Goal: Communication & Community: Answer question/provide support

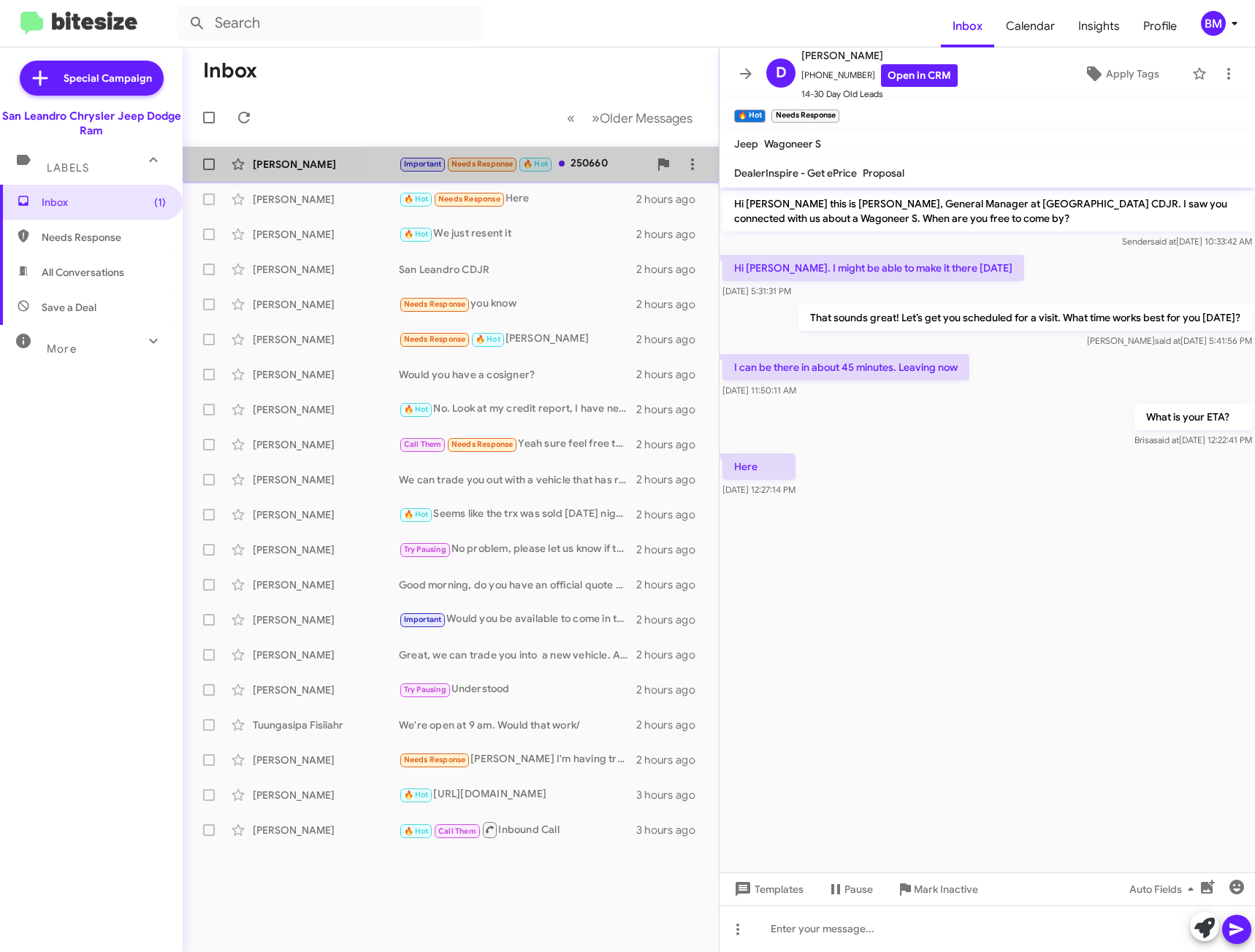
click at [588, 177] on div "[PERSON_NAME] Important Needs Response 🔥 Hot 250660 an hour ago" at bounding box center [450, 164] width 512 height 30
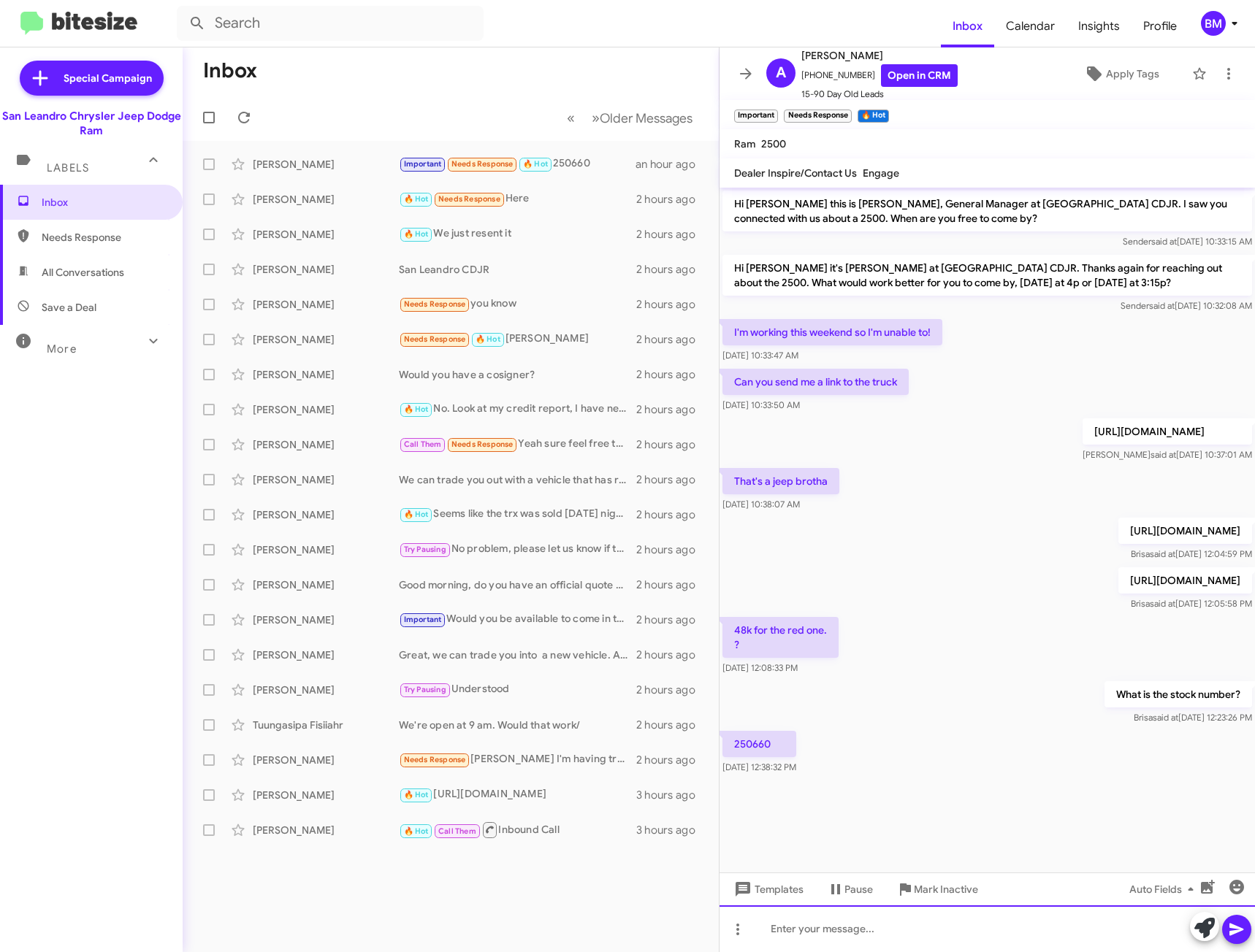
click at [809, 928] on div at bounding box center [987, 929] width 536 height 46
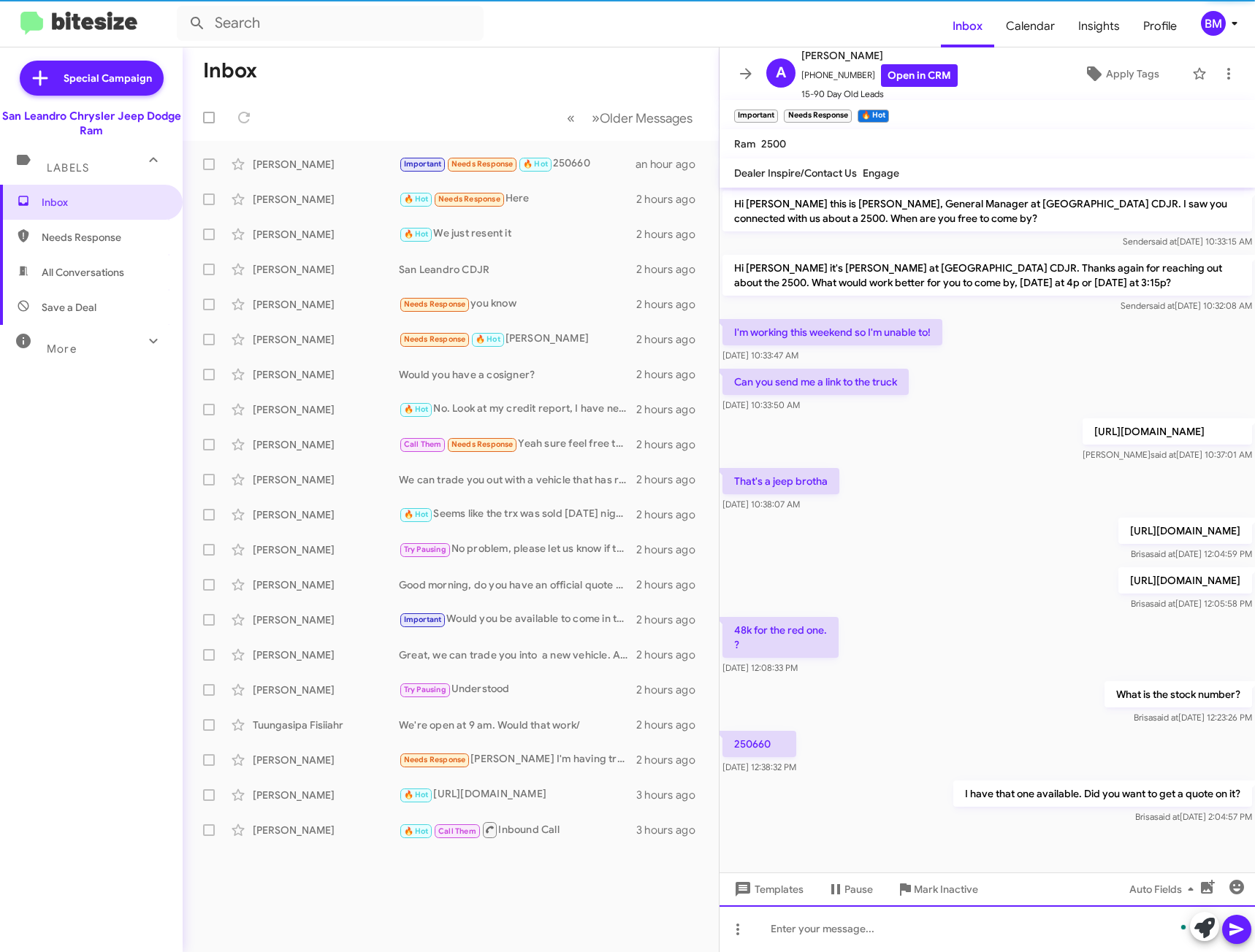
scroll to position [28, 0]
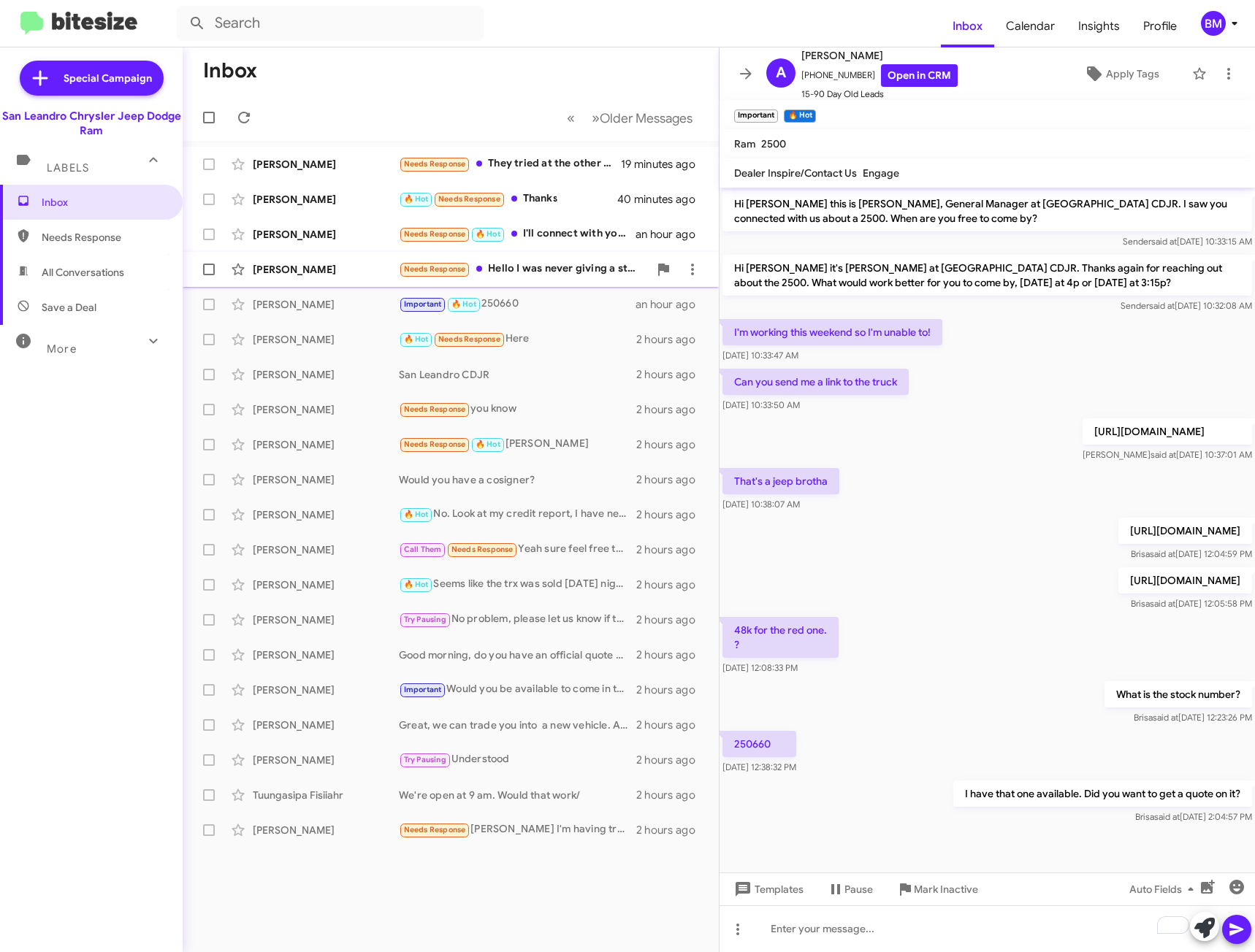
click at [584, 271] on div "Needs Response Hello I was never giving a status from my recent visit. So I hav…" at bounding box center [524, 269] width 249 height 17
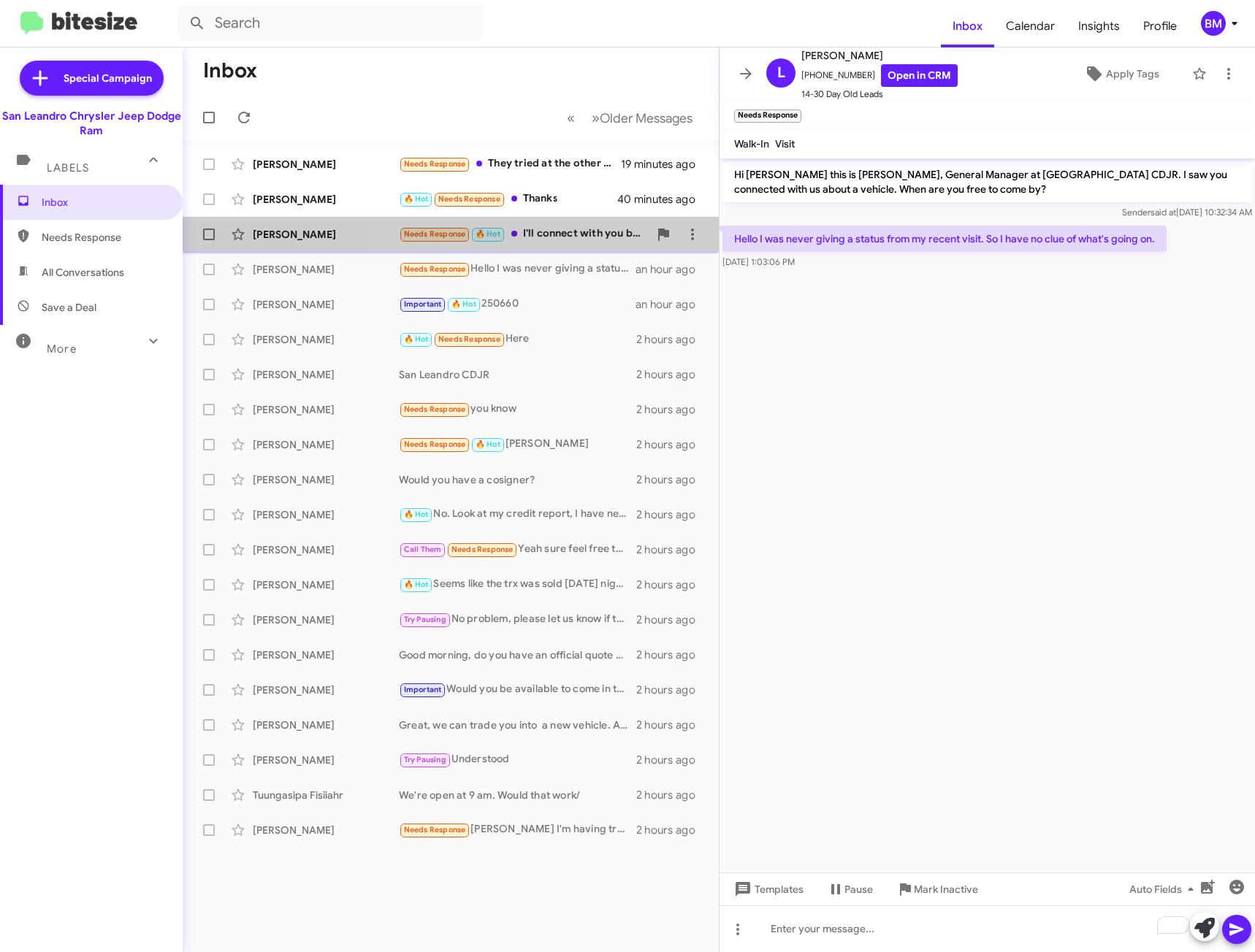
click at [580, 241] on div "Needs Response 🔥 Hot I'll connect with you by 3:00 pm [DATE]" at bounding box center [524, 233] width 249 height 17
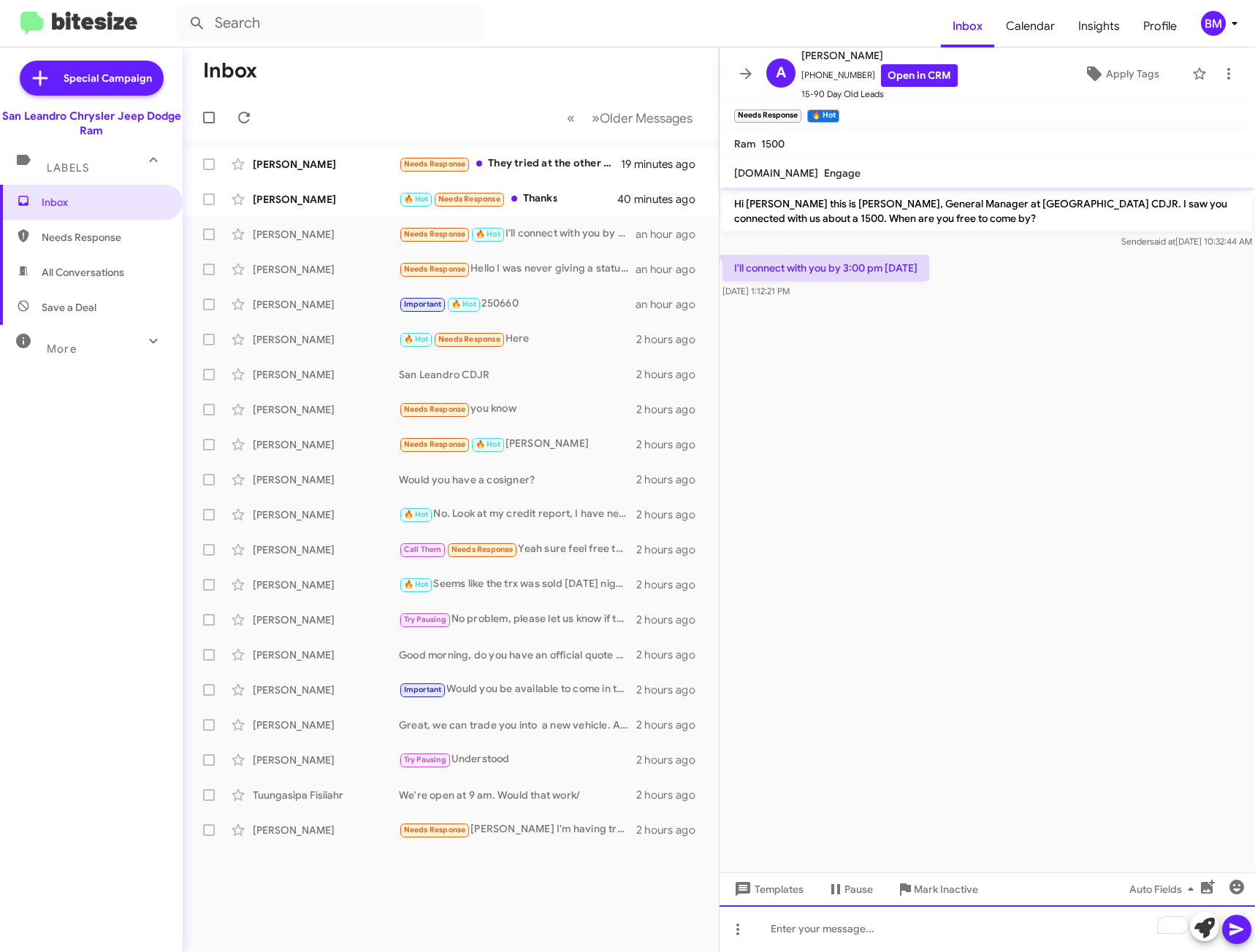
click at [988, 924] on div "To enrich screen reader interactions, please activate Accessibility in Grammarl…" at bounding box center [987, 929] width 536 height 46
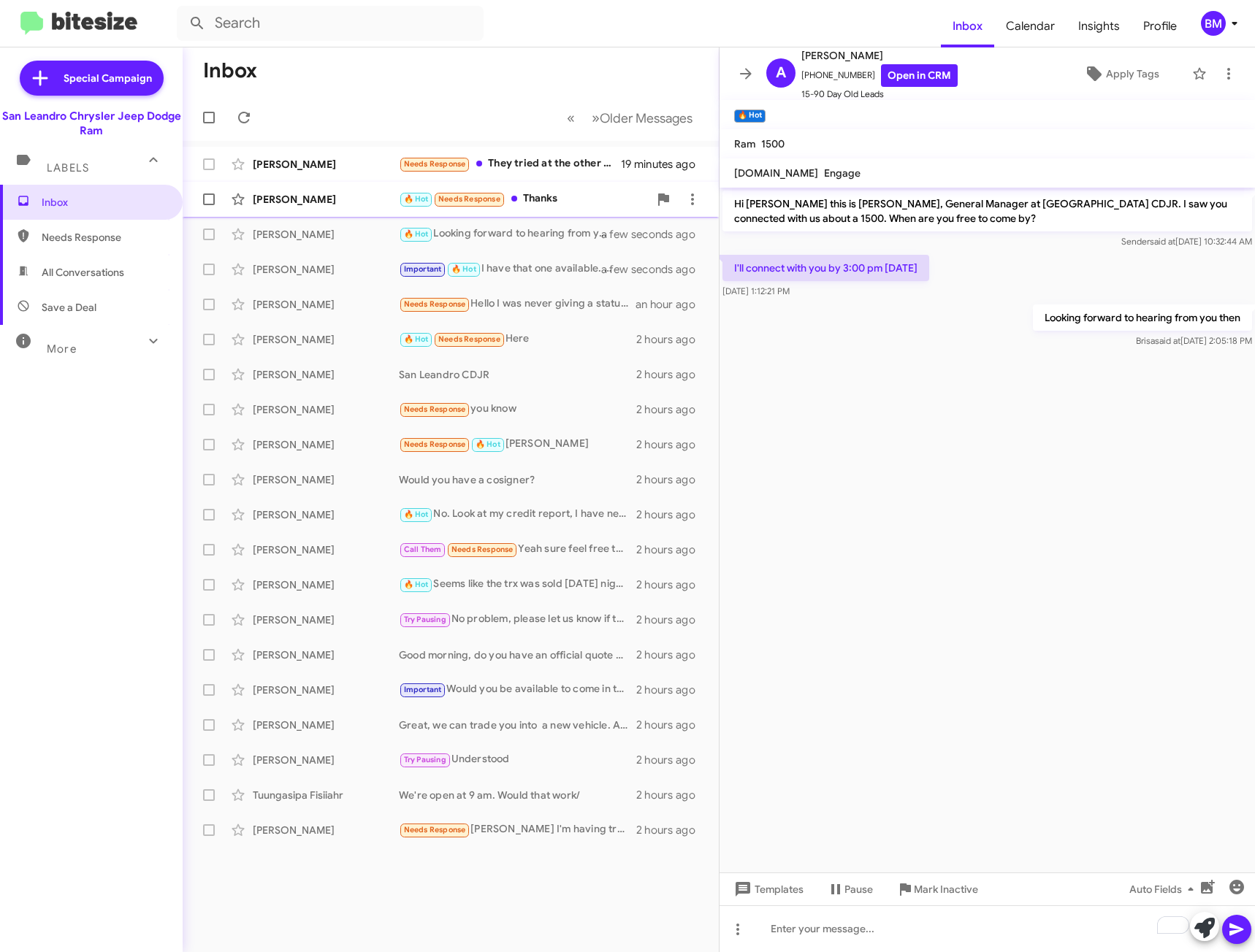
click at [533, 209] on div "[PERSON_NAME] 🔥 Hot Needs Response Thanks 40 minutes ago" at bounding box center [450, 199] width 512 height 30
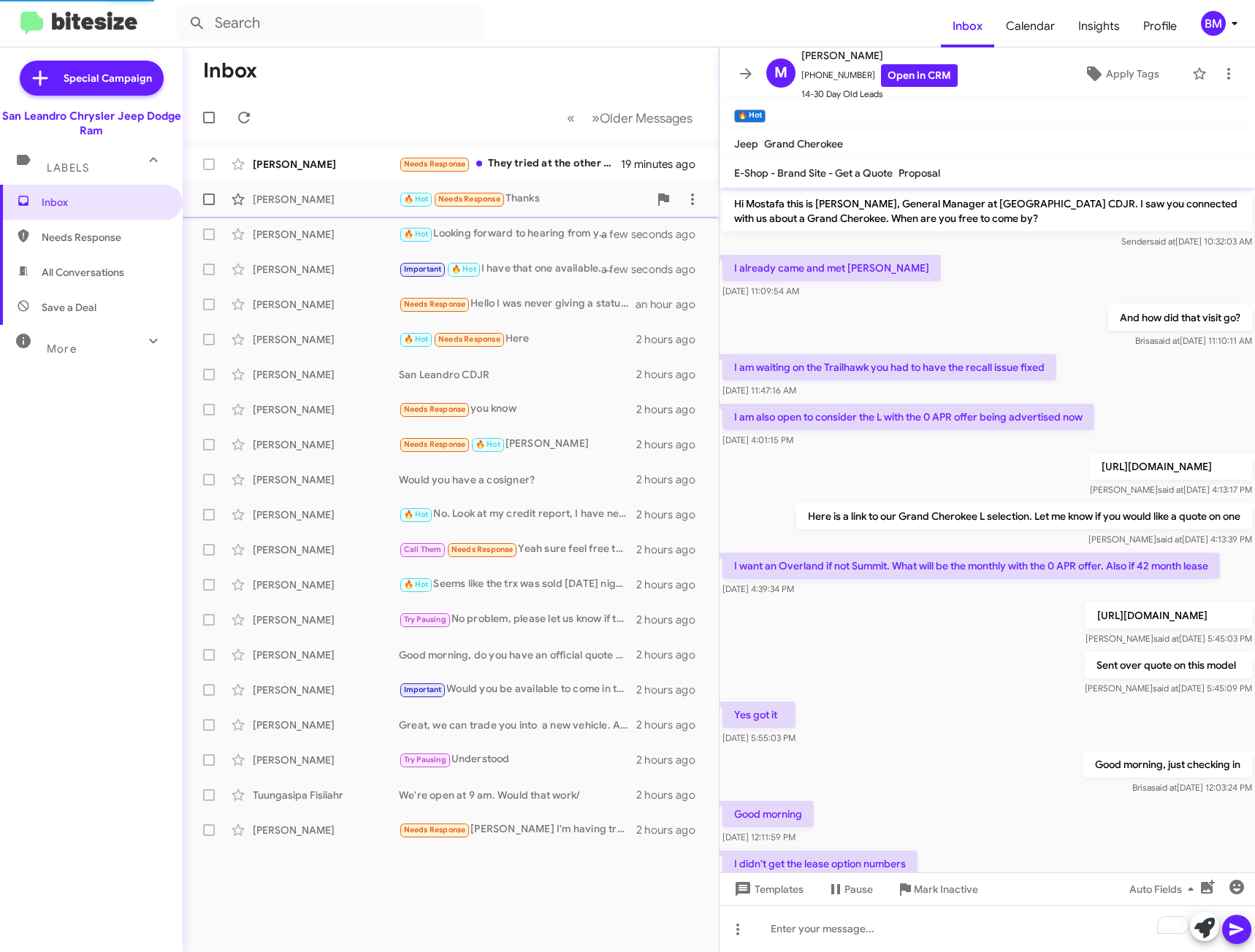
scroll to position [250, 0]
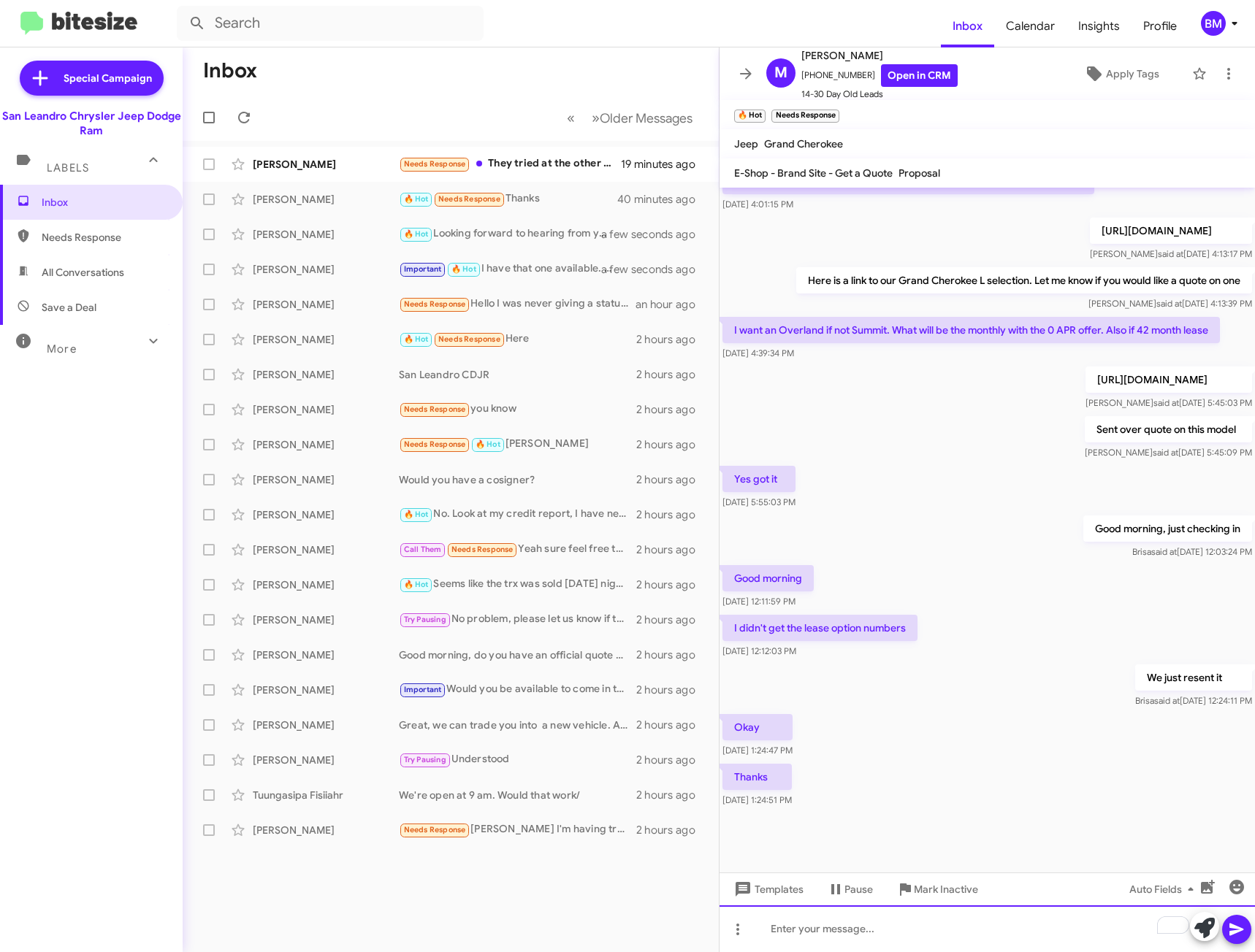
click at [823, 940] on div "To enrich screen reader interactions, please activate Accessibility in Grammarl…" at bounding box center [987, 929] width 536 height 46
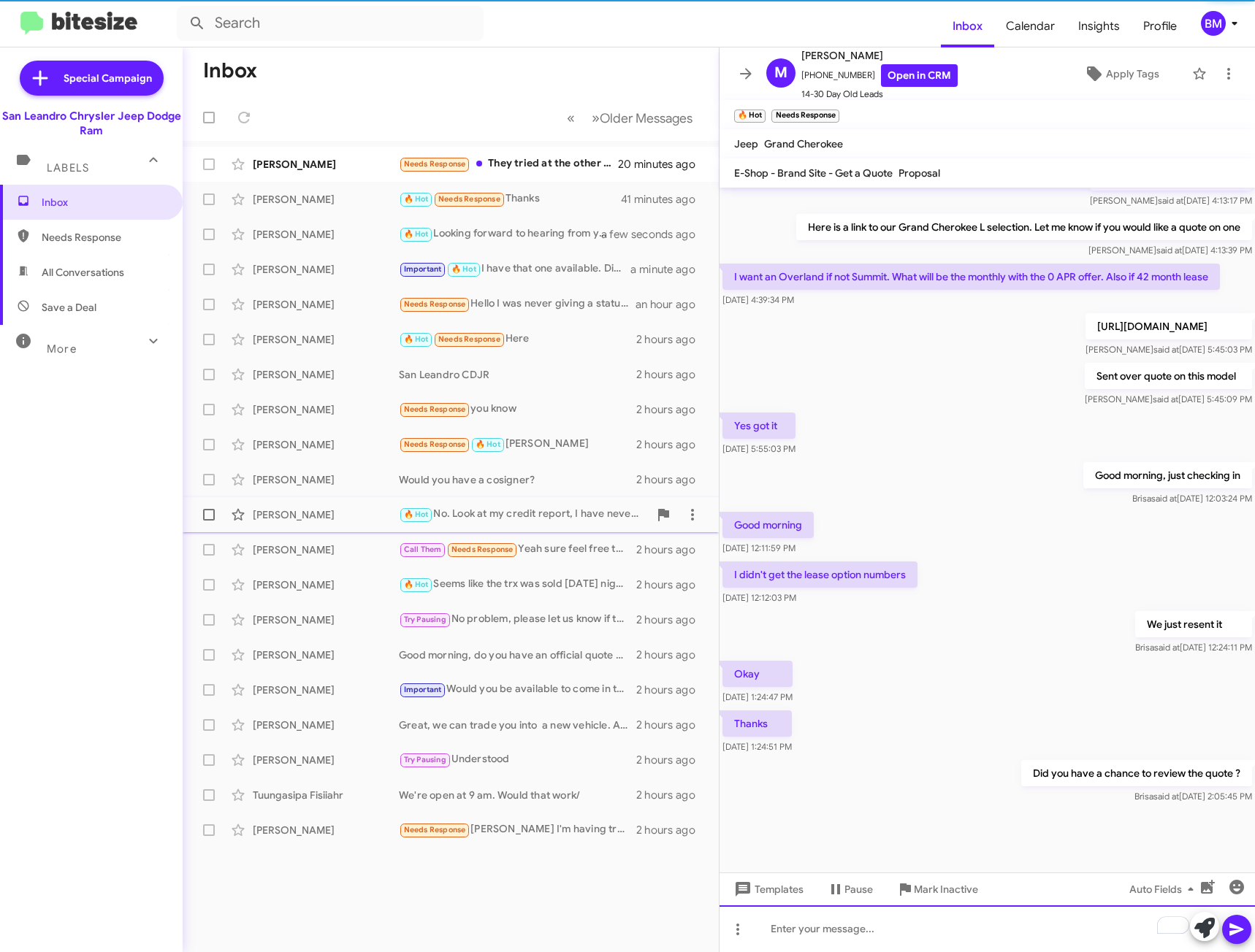
scroll to position [304, 0]
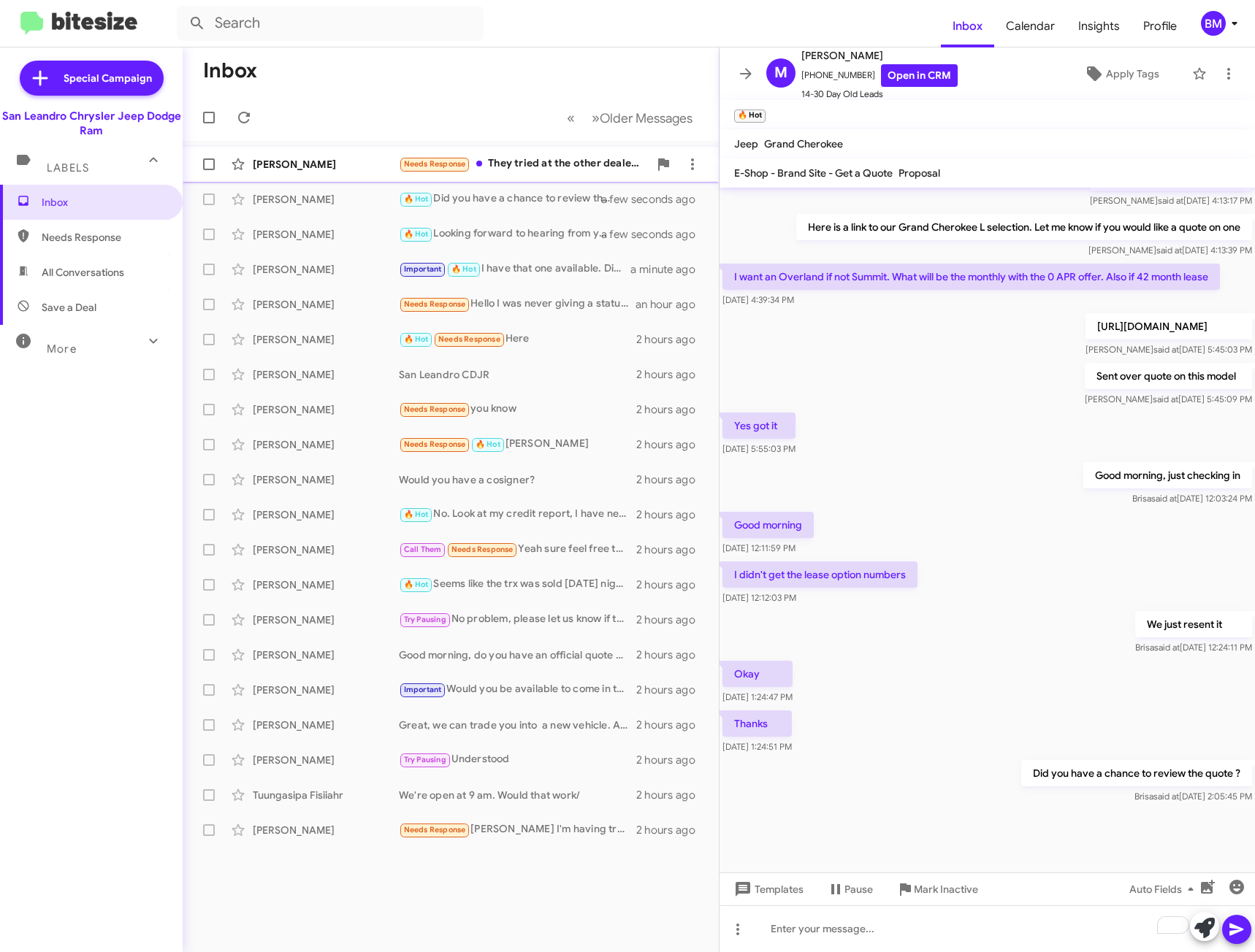
click at [576, 162] on div "Needs Response They tried at the other dealership it came back no" at bounding box center [524, 164] width 249 height 17
